Goal: Obtain resource: Download file/media

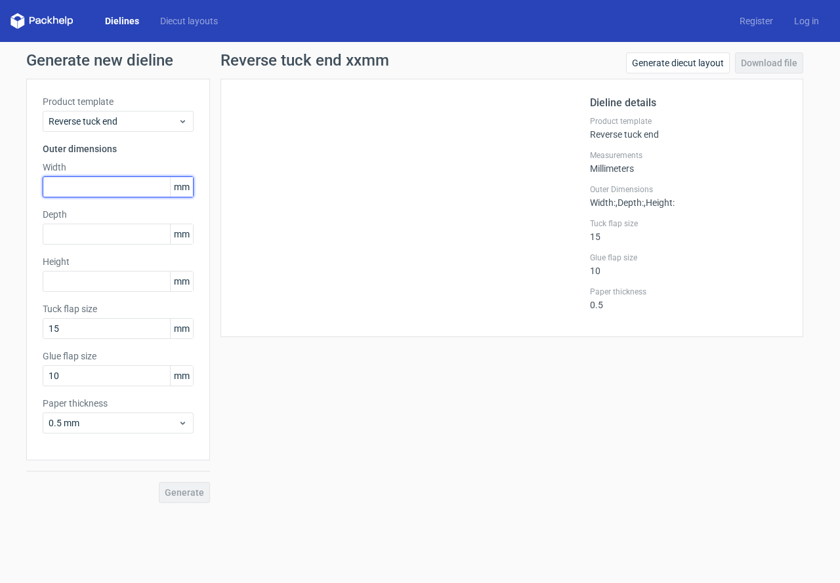
drag, startPoint x: 104, startPoint y: 194, endPoint x: 98, endPoint y: 186, distance: 8.9
click at [103, 191] on input "text" at bounding box center [118, 187] width 151 height 21
click at [82, 193] on input "text" at bounding box center [118, 187] width 151 height 21
click at [70, 185] on input "text" at bounding box center [118, 187] width 151 height 21
type input "125"
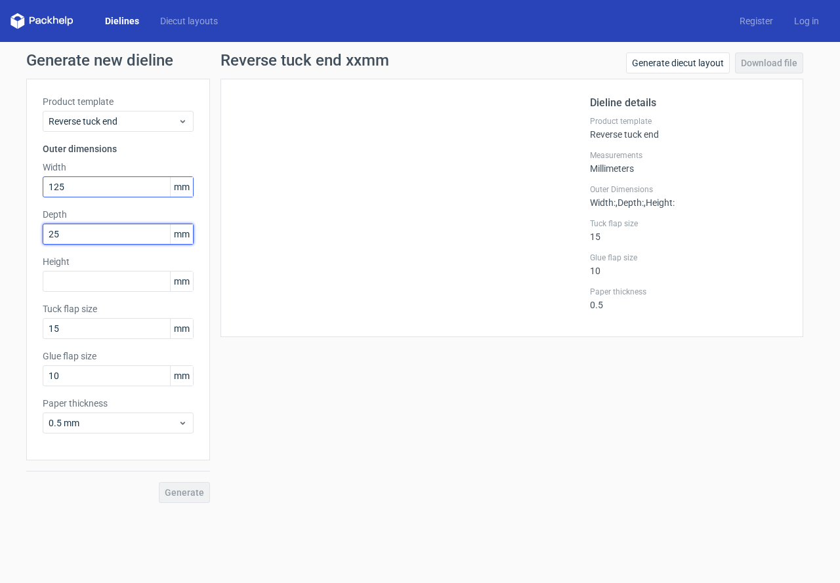
type input "25"
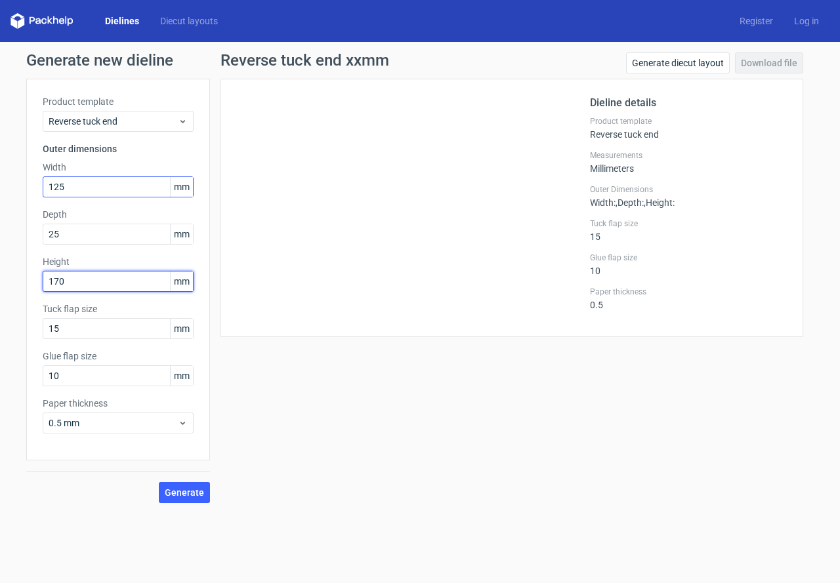
type input "170"
click at [159, 482] on button "Generate" at bounding box center [184, 492] width 51 height 21
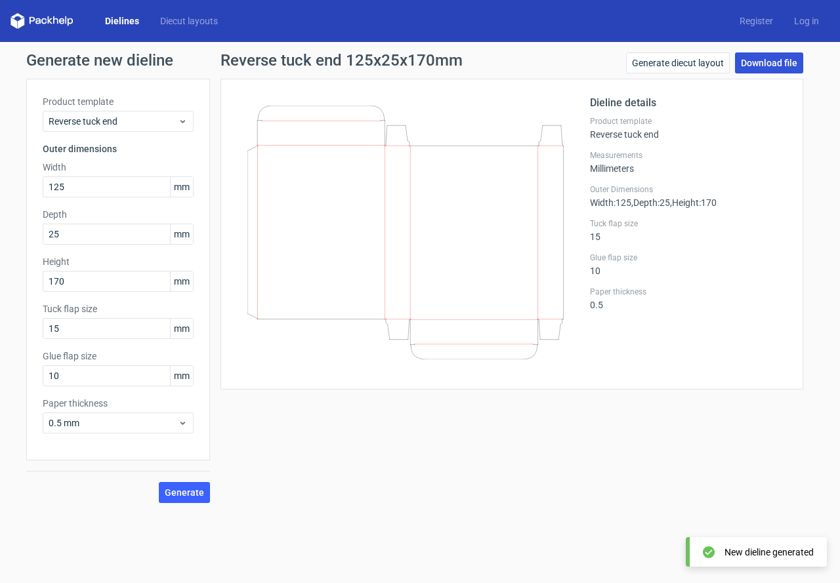
click at [678, 62] on link "Download file" at bounding box center [769, 62] width 68 height 21
